Goal: Information Seeking & Learning: Learn about a topic

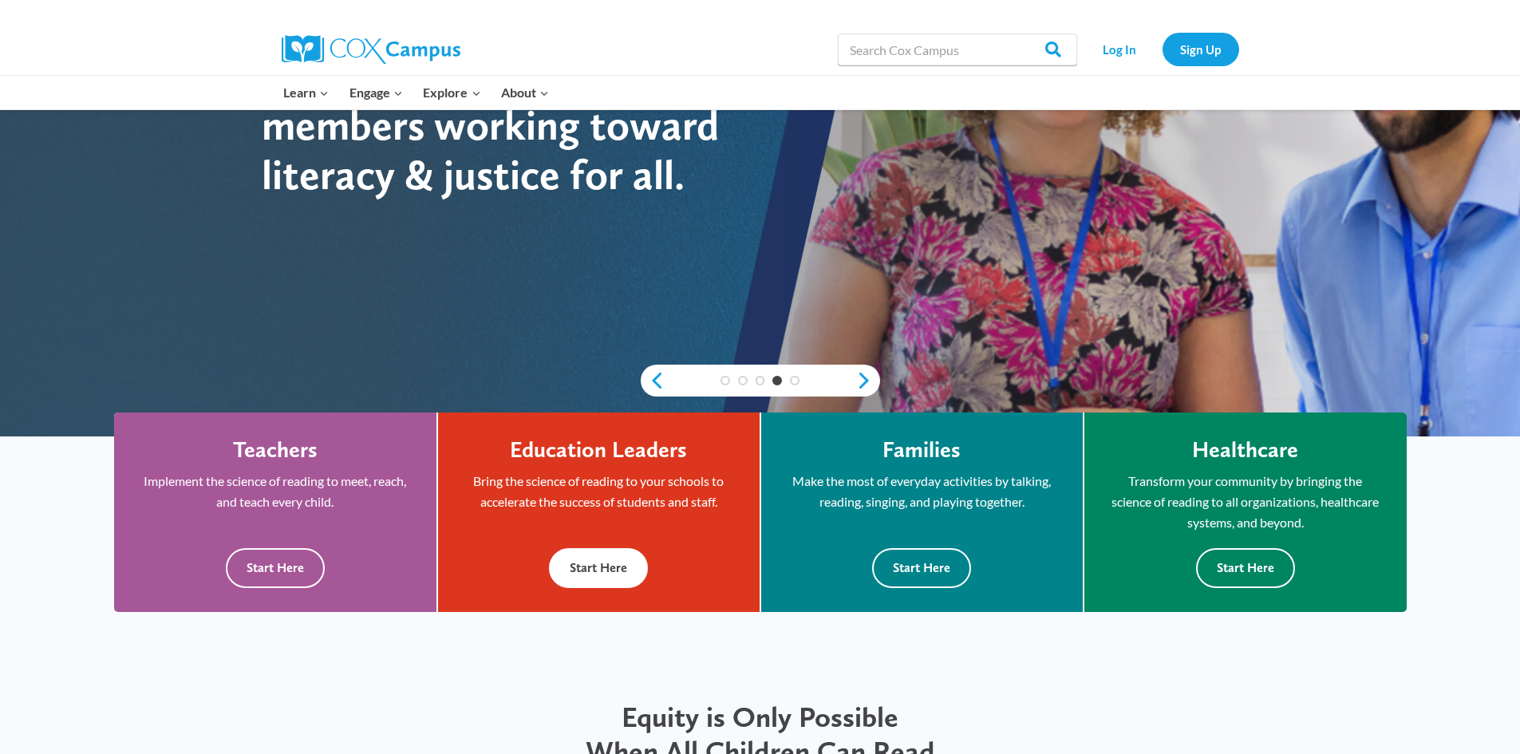
scroll to position [319, 0]
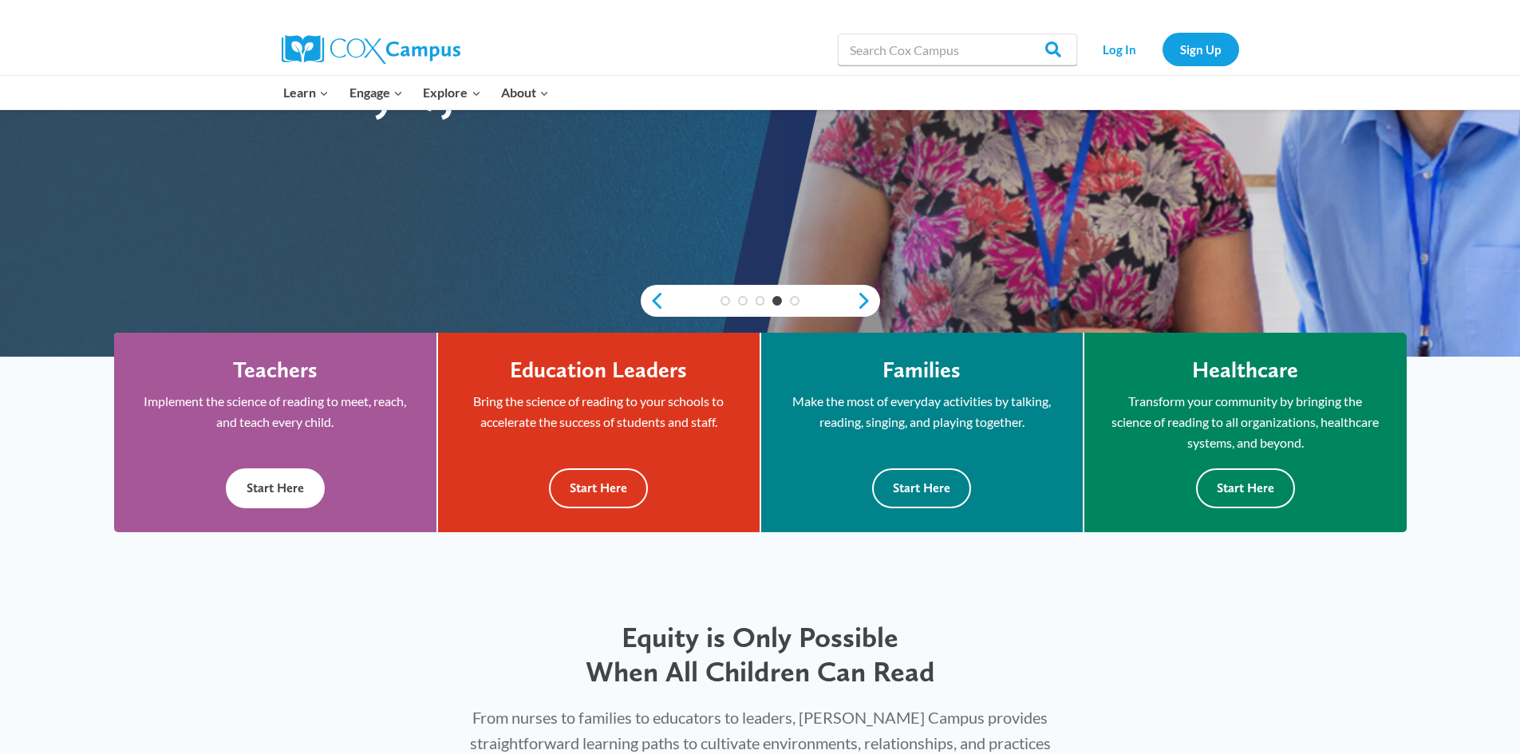
click at [289, 488] on button "Start Here" at bounding box center [275, 487] width 99 height 39
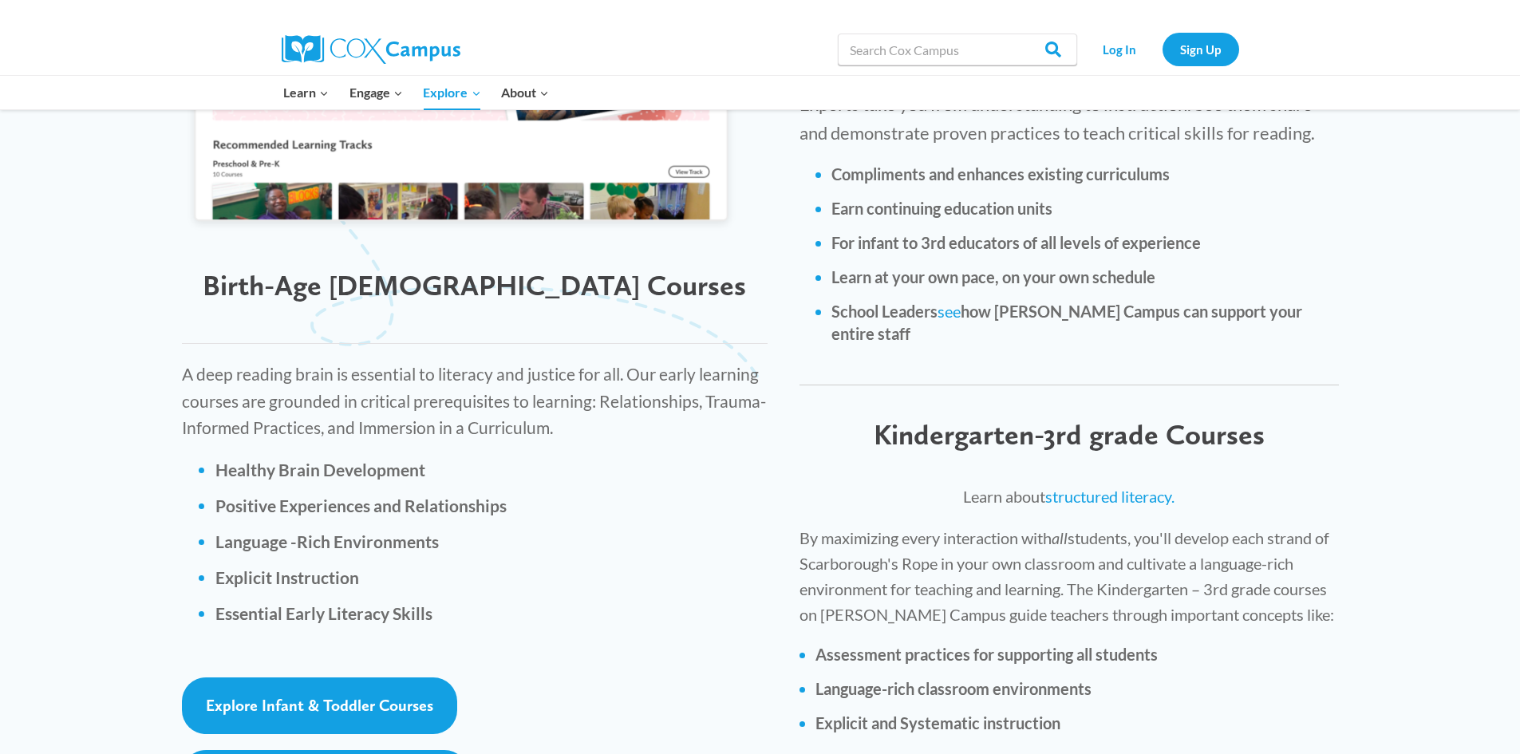
scroll to position [2075, 0]
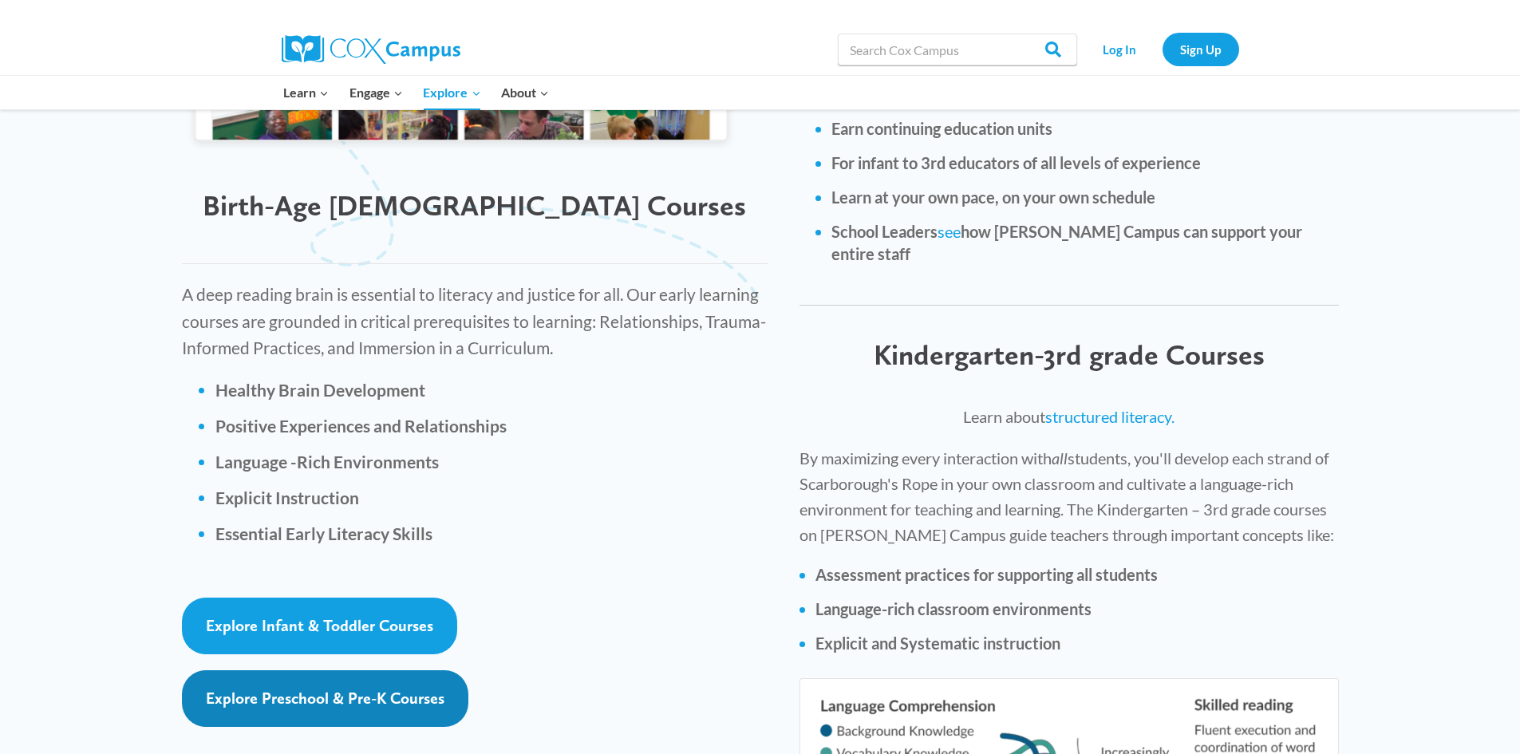
click at [365, 689] on span "Explore Preschool & Pre-K Courses" at bounding box center [325, 698] width 239 height 19
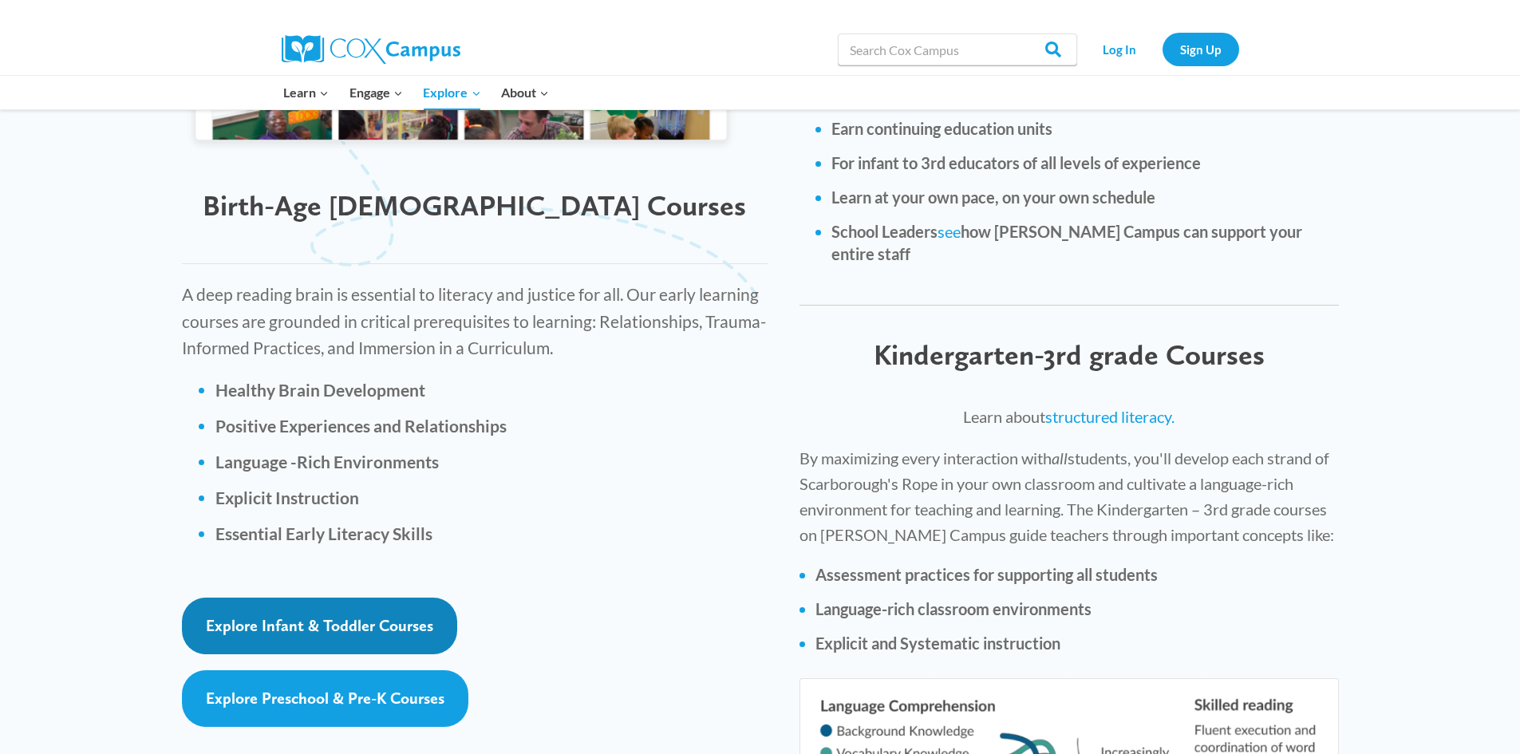
click at [319, 616] on span "Explore Infant & Toddler Courses" at bounding box center [319, 625] width 227 height 19
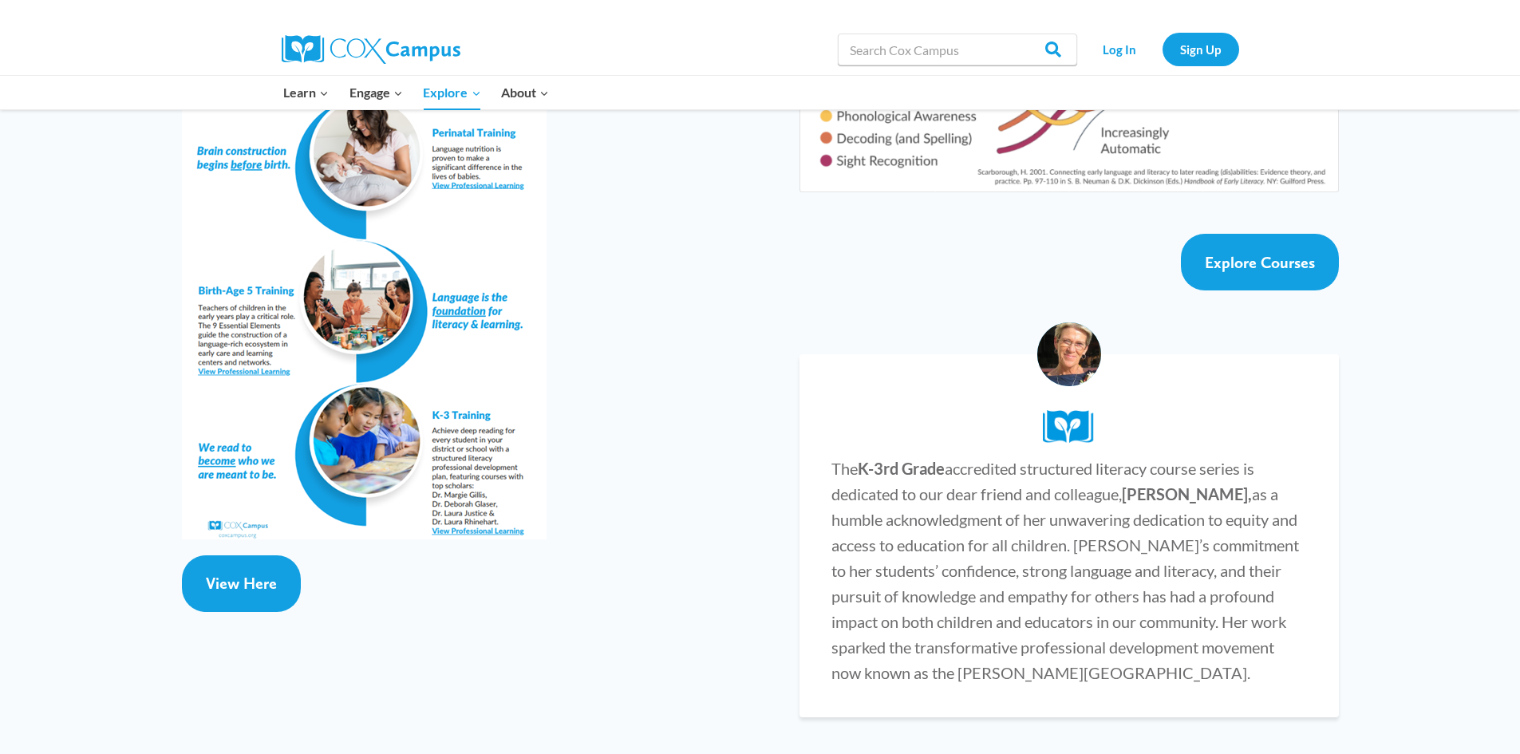
scroll to position [2873, 0]
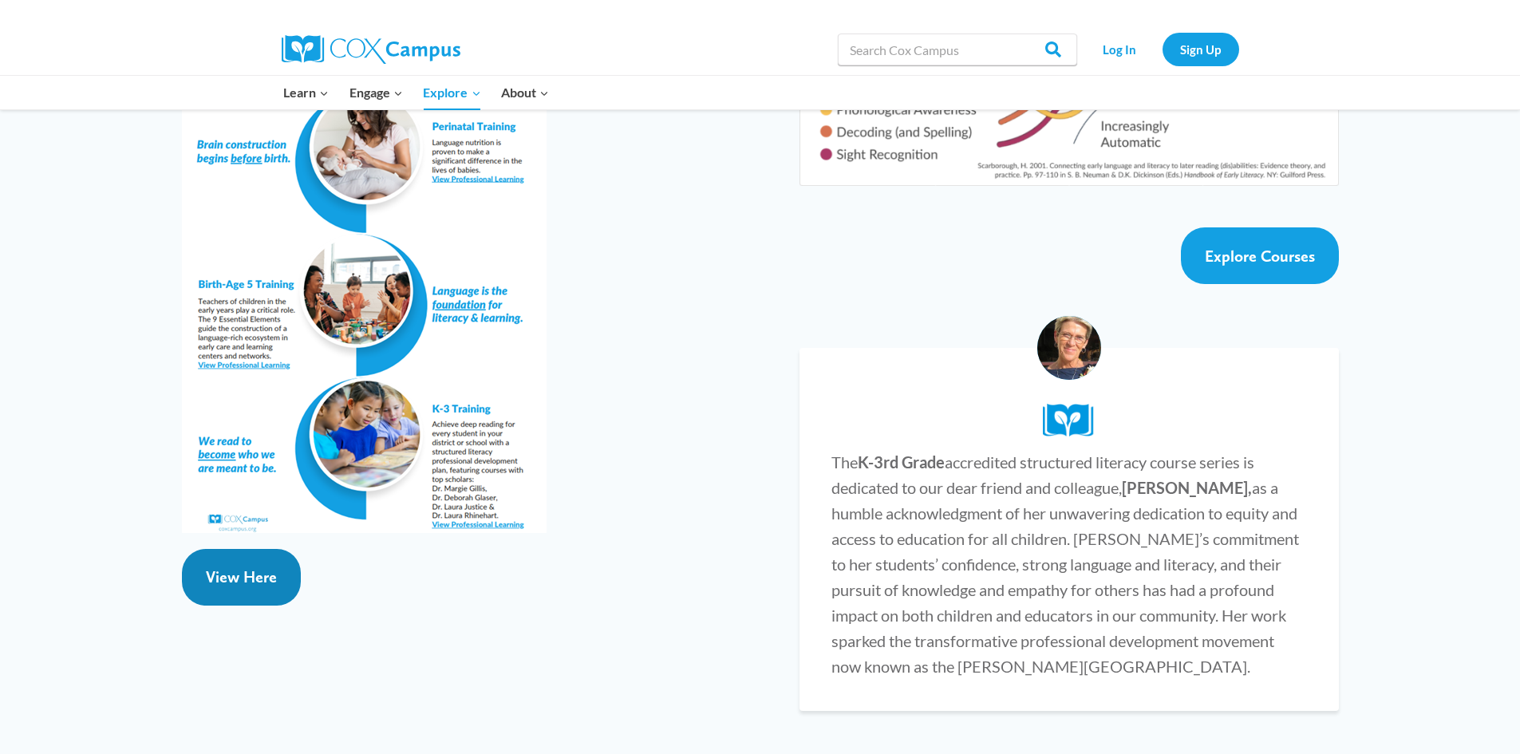
click at [262, 567] on span "View Here" at bounding box center [241, 576] width 71 height 19
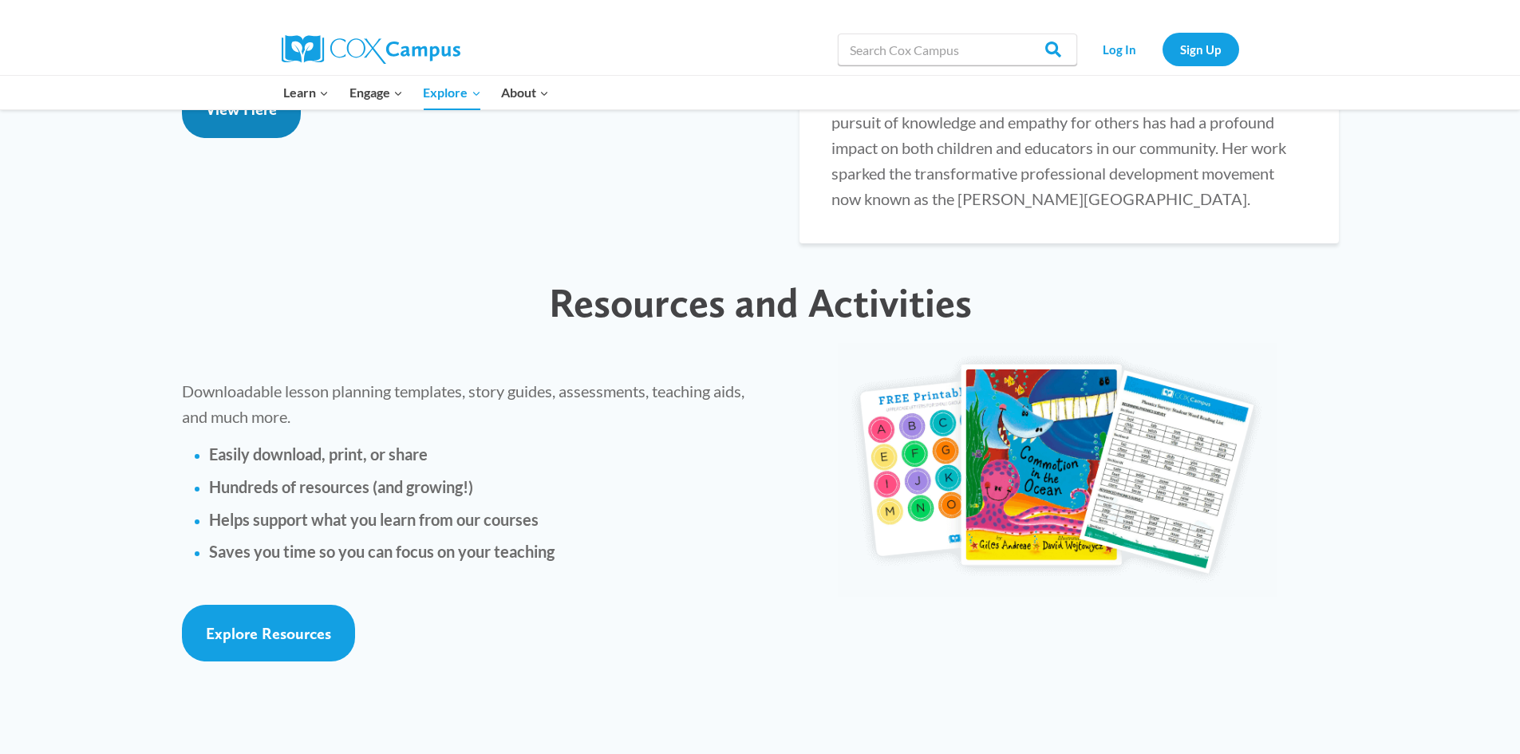
scroll to position [3351, 0]
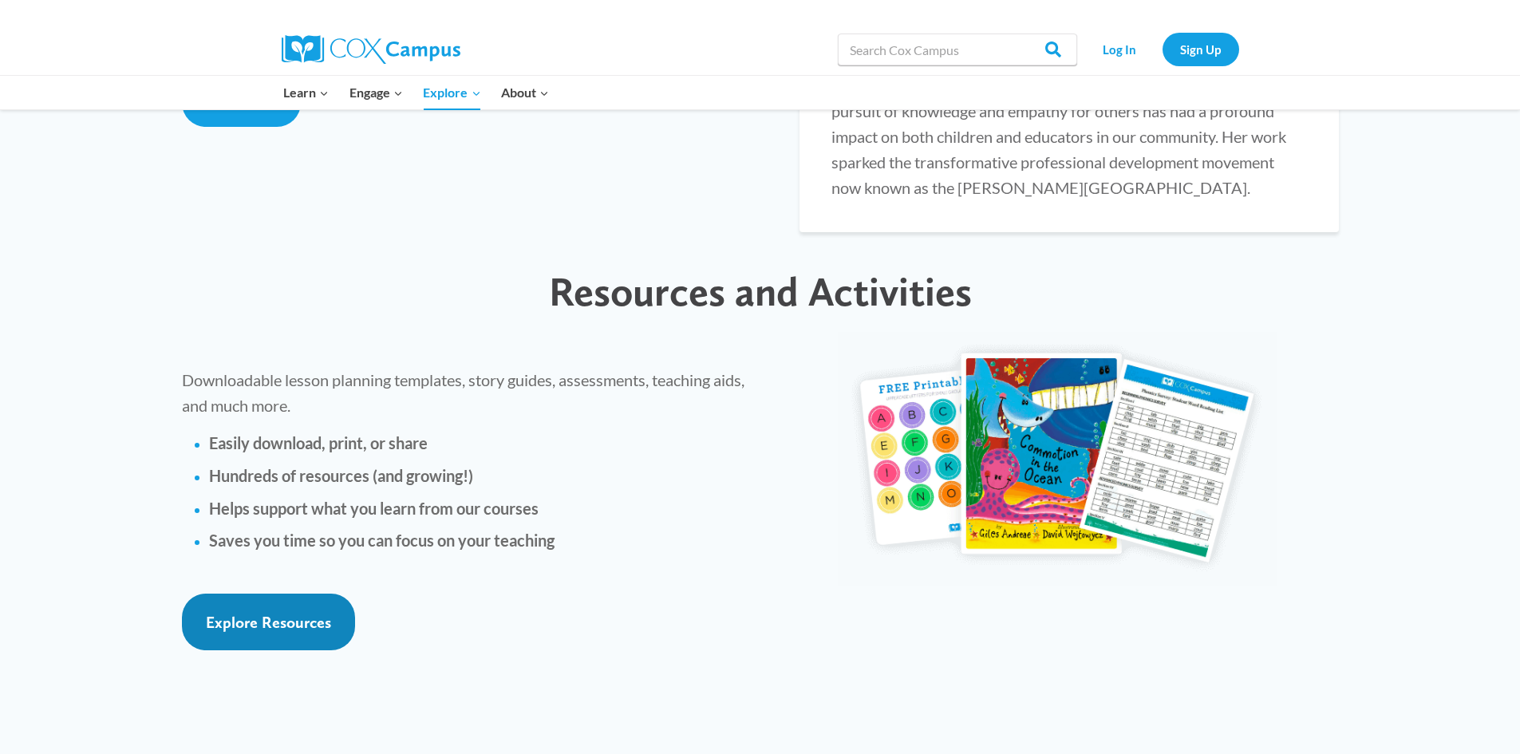
click at [273, 613] on span "Explore Resources" at bounding box center [268, 622] width 125 height 19
